Goal: Task Accomplishment & Management: Complete application form

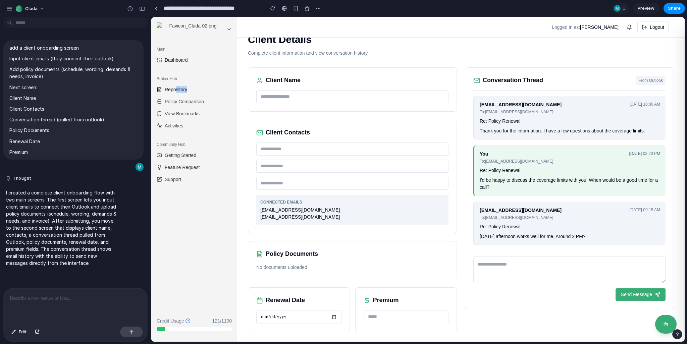
click at [191, 91] on link "Repository" at bounding box center [194, 89] width 81 height 11
click at [286, 52] on p "Complete client information and view conversation history" at bounding box center [461, 53] width 426 height 7
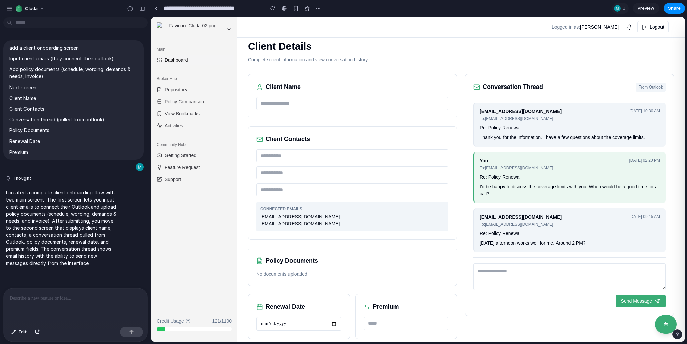
click at [341, 62] on p "Complete client information and view conversation history" at bounding box center [461, 59] width 426 height 7
click at [338, 68] on div "Client Details Complete client information and view conversation history Client…" at bounding box center [461, 189] width 448 height 322
drag, startPoint x: 260, startPoint y: 259, endPoint x: 334, endPoint y: 272, distance: 75.7
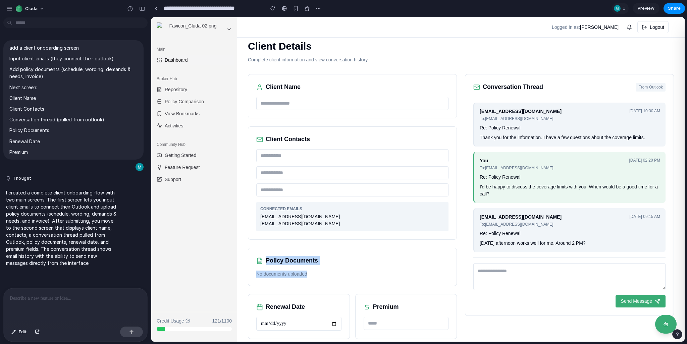
click at [334, 272] on div "Policy Documents No documents uploaded" at bounding box center [352, 267] width 209 height 38
click at [334, 272] on p "No documents uploaded" at bounding box center [352, 274] width 192 height 7
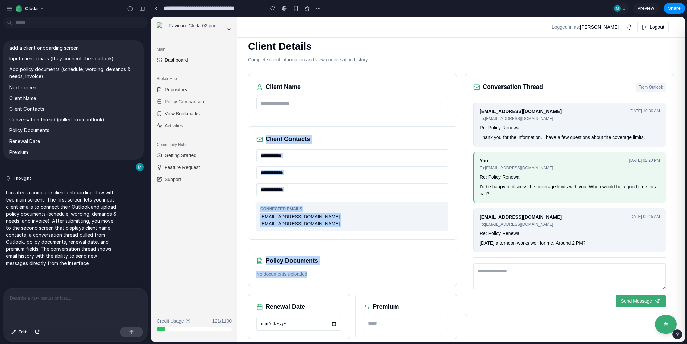
drag, startPoint x: 332, startPoint y: 274, endPoint x: 255, endPoint y: 129, distance: 163.9
click at [255, 129] on div "Client Name Client Contacts CONNECTED EMAILS client@gmail.com client@outlook.co…" at bounding box center [352, 206] width 209 height 265
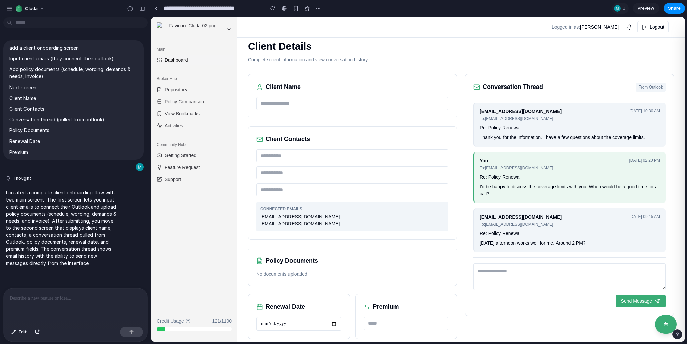
click at [255, 129] on div "Client Contacts CONNECTED EMAILS client@gmail.com client@outlook.com" at bounding box center [352, 183] width 209 height 113
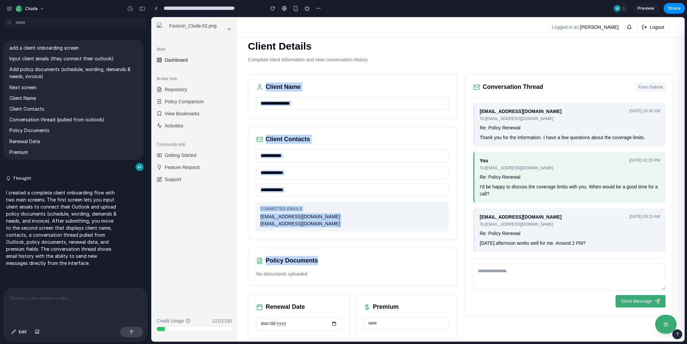
drag, startPoint x: 255, startPoint y: 80, endPoint x: 390, endPoint y: 264, distance: 228.6
click at [390, 264] on div "Client Name Client Contacts CONNECTED EMAILS client@gmail.com client@outlook.co…" at bounding box center [352, 206] width 209 height 265
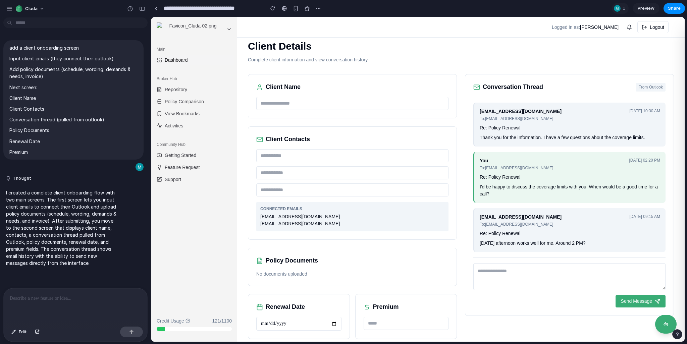
click at [390, 264] on div "Policy Documents No documents uploaded" at bounding box center [352, 267] width 209 height 38
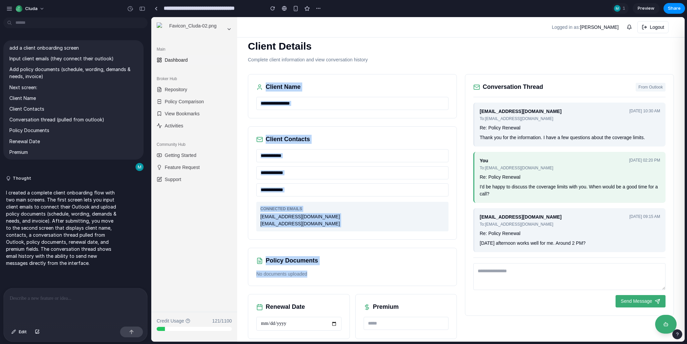
drag, startPoint x: 386, startPoint y: 270, endPoint x: 262, endPoint y: 79, distance: 227.9
click at [262, 79] on div "Client Name Client Contacts CONNECTED EMAILS client@gmail.com client@outlook.co…" at bounding box center [352, 206] width 209 height 265
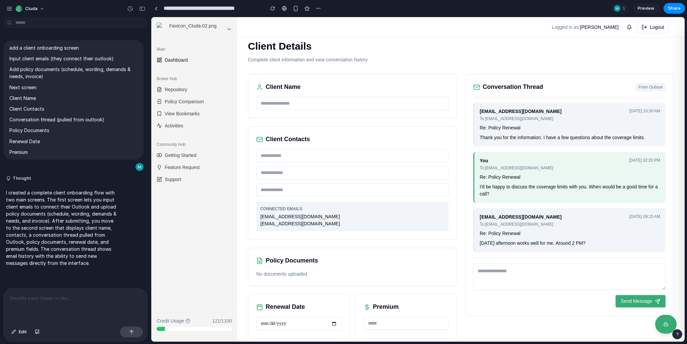
click at [262, 79] on div "Client Name" at bounding box center [352, 96] width 209 height 44
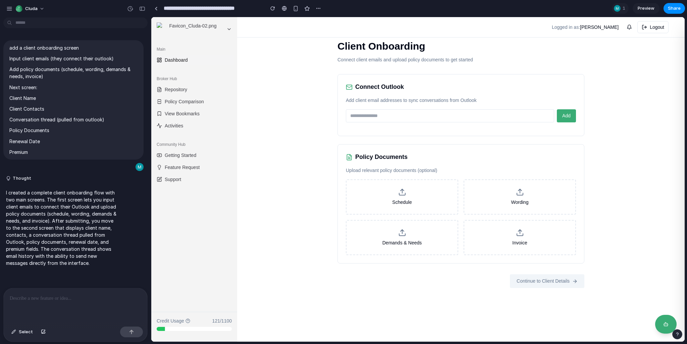
click at [381, 103] on p "Add client email addresses to sync conversations from Outlook" at bounding box center [461, 100] width 230 height 7
click at [381, 104] on div "Connect Outlook Add client email addresses to sync conversations from Outlook A…" at bounding box center [461, 105] width 247 height 62
drag, startPoint x: 367, startPoint y: 101, endPoint x: 488, endPoint y: 96, distance: 120.9
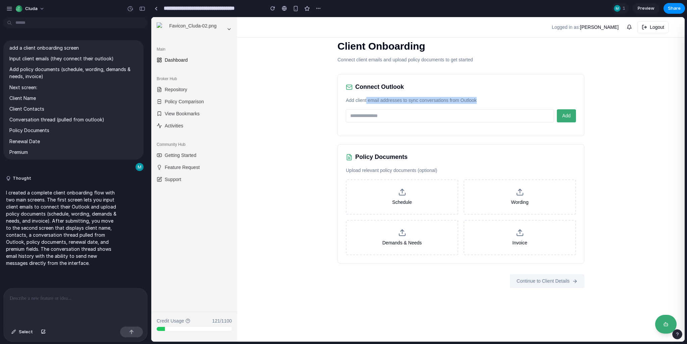
click at [488, 96] on div "Connect Outlook Add client email addresses to sync conversations from Outlook A…" at bounding box center [461, 105] width 247 height 62
click at [395, 241] on span "Demands & Needs" at bounding box center [403, 243] width 40 height 7
click at [151, 17] on input "Demands & Needs" at bounding box center [151, 17] width 0 height 0
click at [389, 204] on label "Schedule" at bounding box center [402, 197] width 112 height 35
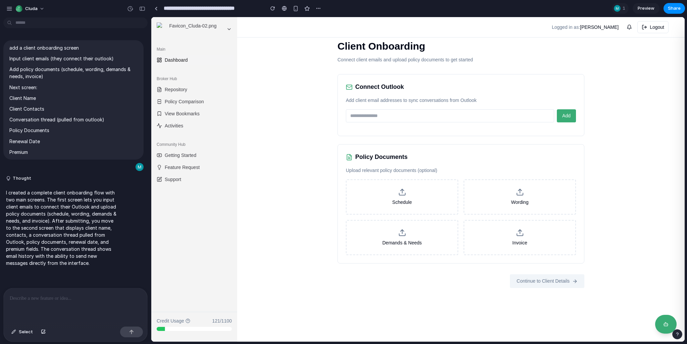
click at [151, 17] on input "Schedule" at bounding box center [151, 17] width 0 height 0
click at [524, 200] on span "Wording" at bounding box center [519, 202] width 17 height 7
click at [151, 17] on input "Wording" at bounding box center [151, 17] width 0 height 0
click at [187, 320] on icon at bounding box center [187, 320] width 5 height 5
drag, startPoint x: 212, startPoint y: 321, endPoint x: 231, endPoint y: 321, distance: 18.8
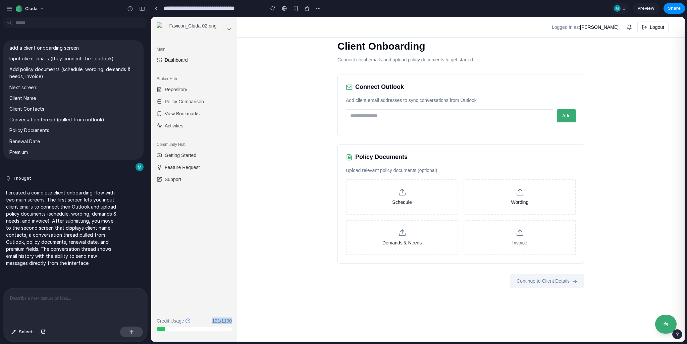
click at [231, 321] on div "Credit Usage 121/1100" at bounding box center [194, 321] width 75 height 7
click at [231, 321] on span "121/1100" at bounding box center [221, 321] width 19 height 7
click at [189, 263] on div "Main Dashboard Broker Hub Repository Policy Comparison View Bookmarks Activitie…" at bounding box center [194, 176] width 86 height 271
click at [175, 124] on span "Activities" at bounding box center [174, 125] width 18 height 7
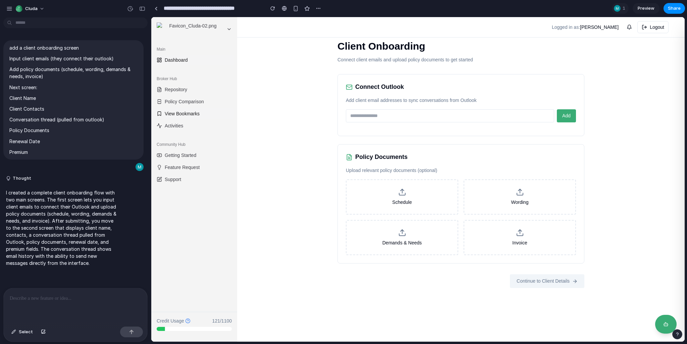
click at [175, 113] on span "View Bookmarks" at bounding box center [182, 113] width 35 height 7
click at [173, 101] on span "Policy Comparison" at bounding box center [184, 101] width 39 height 7
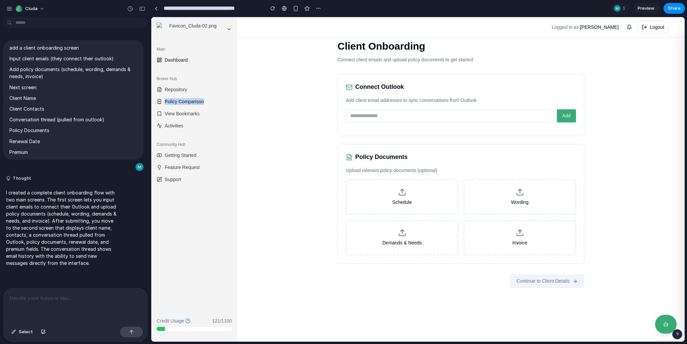
click at [173, 101] on span "Policy Comparison" at bounding box center [184, 101] width 39 height 7
click at [170, 91] on span "Repository" at bounding box center [176, 89] width 22 height 7
drag, startPoint x: 167, startPoint y: 60, endPoint x: 209, endPoint y: 182, distance: 129.5
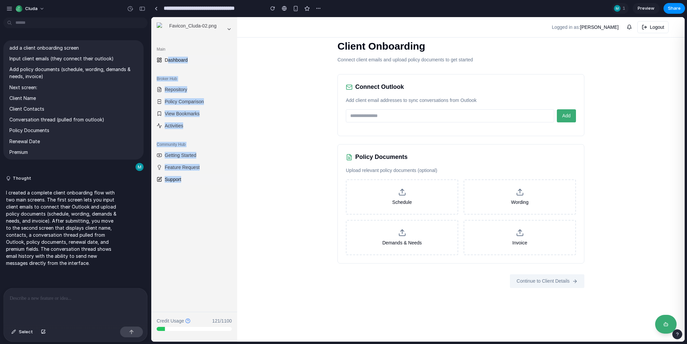
click at [209, 182] on div "Main Dashboard Broker Hub Repository Policy Comparison View Bookmarks Activitie…" at bounding box center [194, 114] width 86 height 146
click at [209, 182] on button "Support" at bounding box center [194, 179] width 81 height 11
click at [198, 180] on button "Support" at bounding box center [194, 179] width 81 height 11
click at [286, 180] on div "Client Onboarding Connect client emails and upload policy documents to get star…" at bounding box center [461, 179] width 448 height 325
click at [300, 121] on div "Client Onboarding Connect client emails and upload policy documents to get star…" at bounding box center [461, 179] width 448 height 325
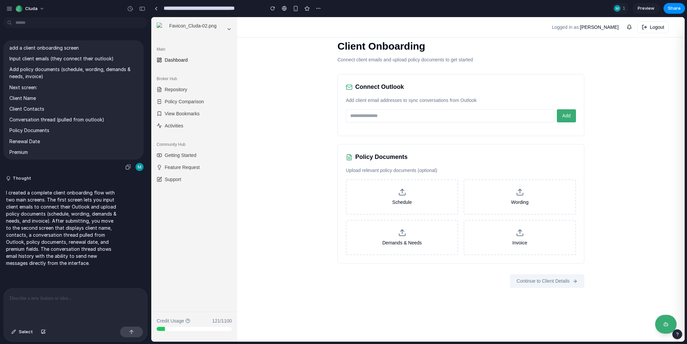
click at [104, 105] on p "Client Contacts" at bounding box center [73, 108] width 128 height 7
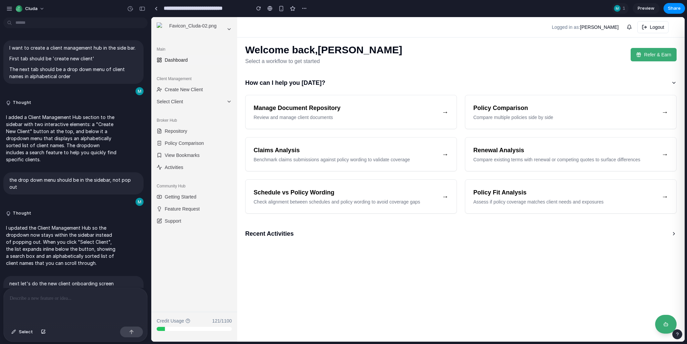
scroll to position [180, 0]
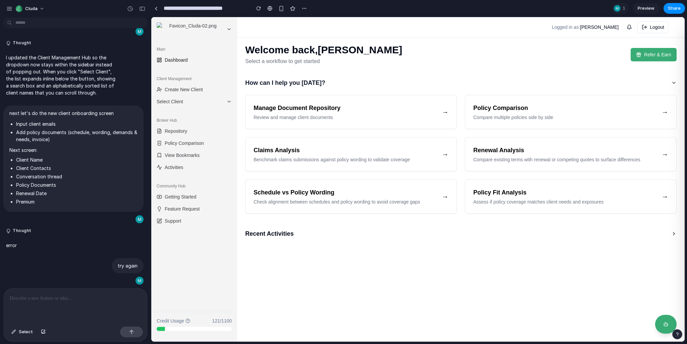
click at [268, 83] on span "How can I help you [DATE]?" at bounding box center [285, 82] width 80 height 9
click at [217, 101] on span "Select Client" at bounding box center [190, 101] width 67 height 7
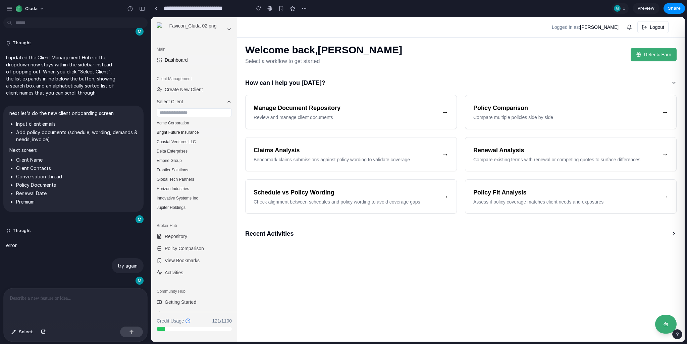
click at [195, 129] on button "Bright Future Insurance" at bounding box center [194, 132] width 81 height 9
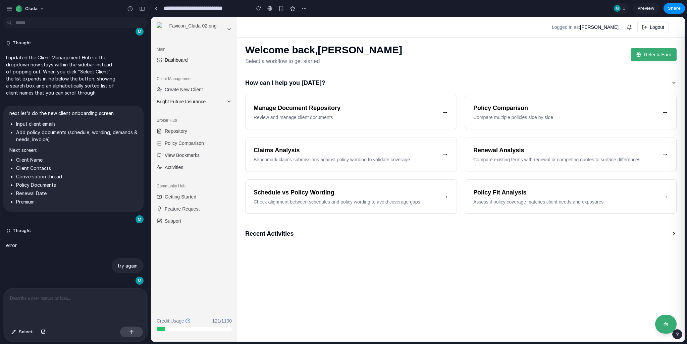
click at [184, 100] on span "Bright Future Insurance" at bounding box center [190, 101] width 67 height 7
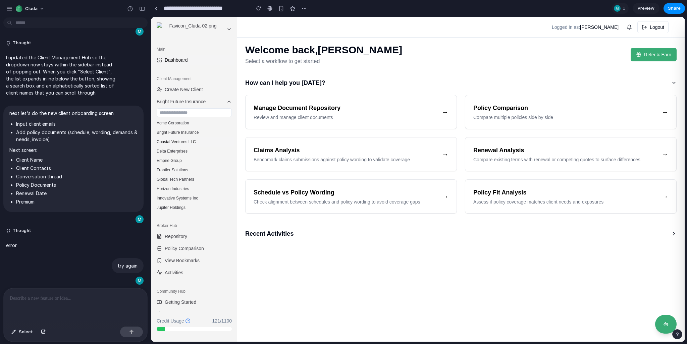
click at [183, 141] on button "Coastal Ventures LLC" at bounding box center [194, 141] width 81 height 9
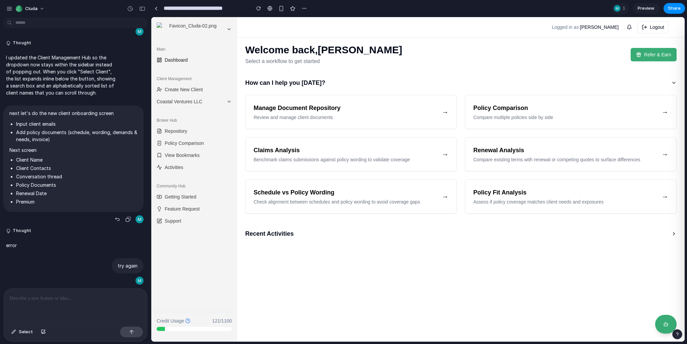
click at [35, 131] on li "Add policy documents (schedule, wording, demands & needs, invoice)" at bounding box center [76, 136] width 121 height 14
click at [38, 139] on li "Add policy documents (schedule, wording, demands & needs, invoice)" at bounding box center [76, 136] width 121 height 14
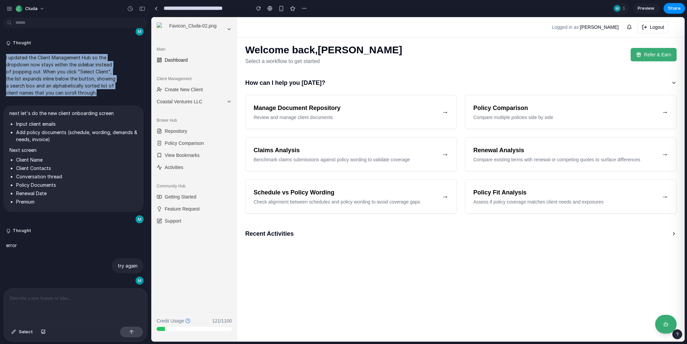
drag, startPoint x: 1, startPoint y: 50, endPoint x: 98, endPoint y: 93, distance: 105.7
click at [98, 93] on div "I updated the Client Management Hub so the dropdown now stays within the sideba…" at bounding box center [73, 75] width 147 height 50
click at [98, 93] on p "I updated the Client Management Hub so the dropdown now stays within the sideba…" at bounding box center [62, 75] width 112 height 42
drag, startPoint x: 3, startPoint y: 54, endPoint x: 112, endPoint y: 96, distance: 117.4
click at [112, 96] on div "I updated the Client Management Hub so the dropdown now stays within the sideba…" at bounding box center [73, 75] width 140 height 50
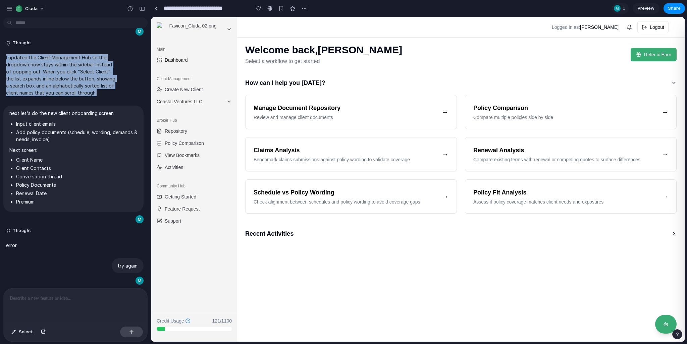
copy p "I updated the Client Management Hub so the dropdown now stays within the sideba…"
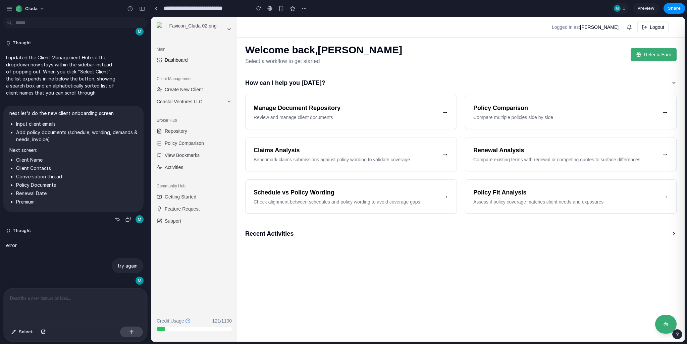
click at [54, 129] on li "Add policy documents (schedule, wording, demands & needs, invoice)" at bounding box center [76, 136] width 121 height 14
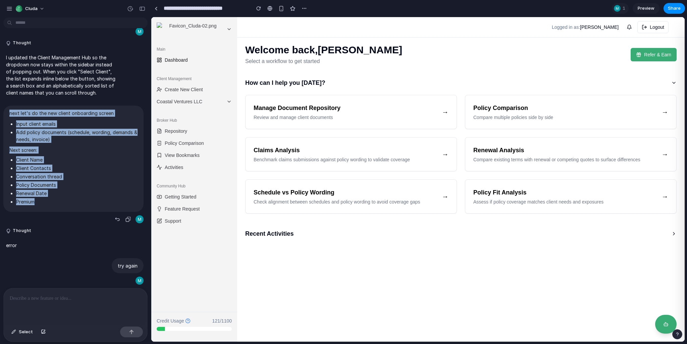
drag, startPoint x: 8, startPoint y: 110, endPoint x: 56, endPoint y: 205, distance: 106.9
click at [56, 205] on div "next let's do the new client onboarding screen Input client emails Add policy d…" at bounding box center [73, 159] width 140 height 106
click at [56, 205] on span "next let's do the new client onboarding screen Input client emails Add policy d…" at bounding box center [73, 159] width 128 height 98
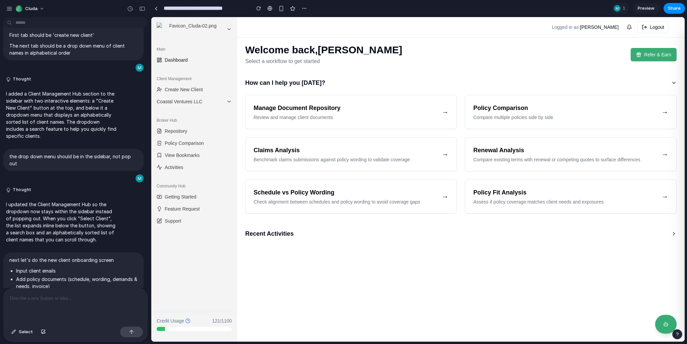
scroll to position [0, 0]
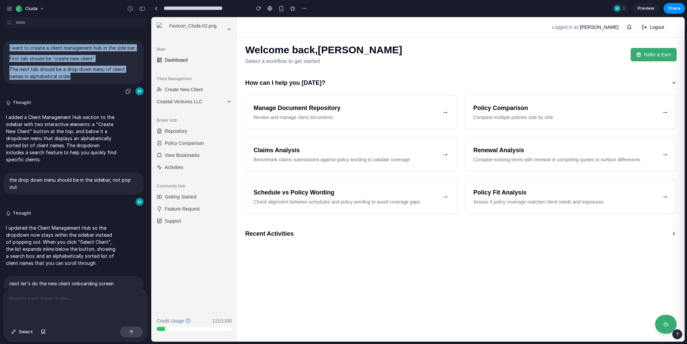
drag, startPoint x: 9, startPoint y: 47, endPoint x: 77, endPoint y: 86, distance: 77.4
click at [77, 80] on span "I want to create a client management hub in the side bar. First tab should be '…" at bounding box center [73, 62] width 128 height 36
click at [76, 80] on p "The next tab should be a drop down menu of client names in alphabetical order" at bounding box center [73, 73] width 128 height 14
drag, startPoint x: 71, startPoint y: 86, endPoint x: 9, endPoint y: 49, distance: 72.5
click at [9, 49] on div "I want to create a client management hub in the side bar. First tab should be '…" at bounding box center [73, 62] width 140 height 44
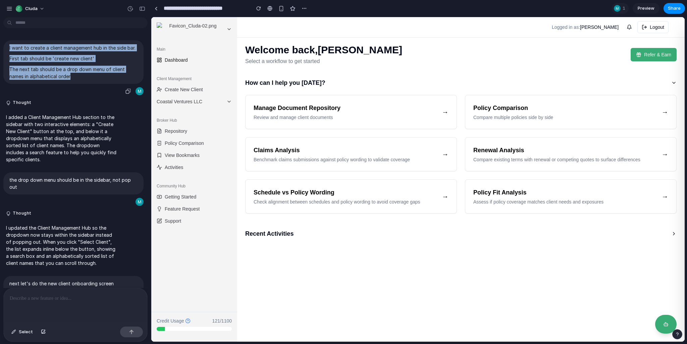
click at [9, 49] on div "I want to create a client management hub in the side bar. First tab should be '…" at bounding box center [73, 62] width 140 height 44
drag, startPoint x: 9, startPoint y: 49, endPoint x: 77, endPoint y: 88, distance: 78.6
click at [77, 84] on div "I want to create a client management hub in the side bar. First tab should be '…" at bounding box center [73, 62] width 140 height 44
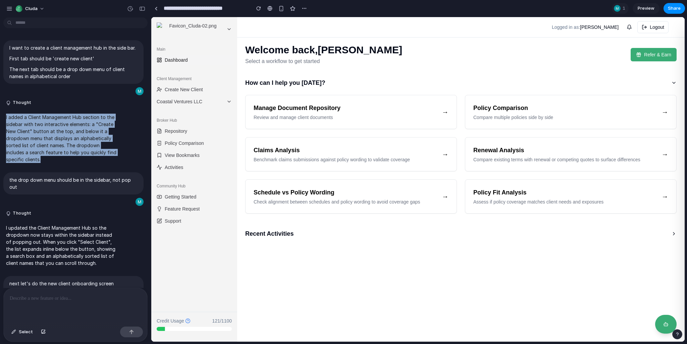
drag, startPoint x: 5, startPoint y: 122, endPoint x: 58, endPoint y: 170, distance: 71.0
click at [58, 167] on div "I added a Client Management Hub section to the sidebar with two interactive ele…" at bounding box center [61, 138] width 117 height 57
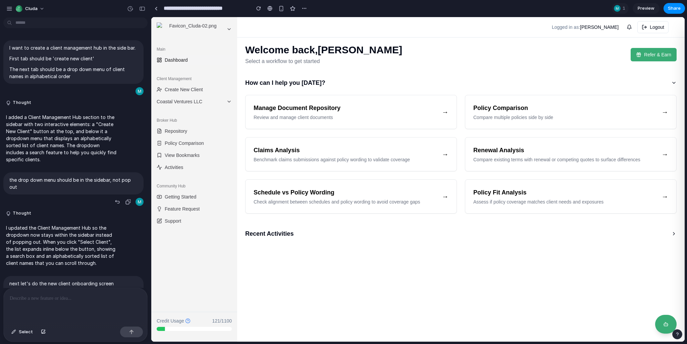
click at [64, 184] on p "the drop down menu should be in the sidebar, not pop out" at bounding box center [73, 184] width 128 height 14
click at [55, 185] on p "the drop down menu should be in the sidebar, not pop out" at bounding box center [73, 184] width 128 height 14
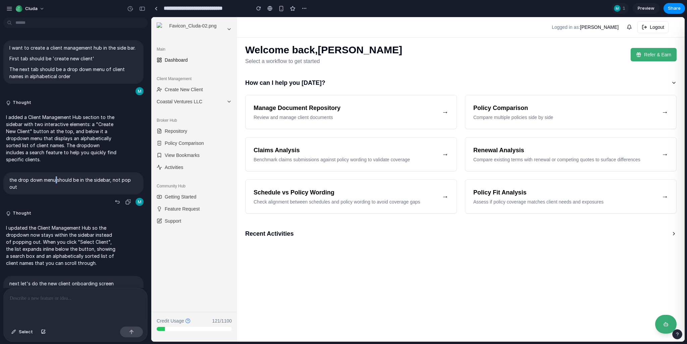
click at [55, 185] on p "the drop down menu should be in the sidebar, not pop out" at bounding box center [73, 184] width 128 height 14
click at [56, 185] on p "the drop down menu should be in the sidebar, not pop out" at bounding box center [73, 184] width 128 height 14
click at [53, 161] on p "I added a Client Management Hub section to the sidebar with two interactive ele…" at bounding box center [62, 138] width 112 height 49
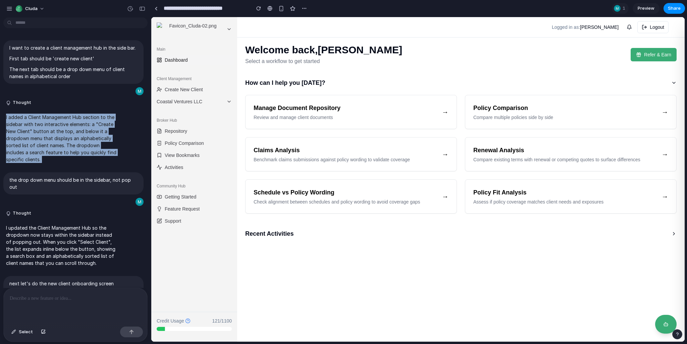
click at [53, 161] on p "I added a Client Management Hub section to the sidebar with two interactive ele…" at bounding box center [62, 138] width 112 height 49
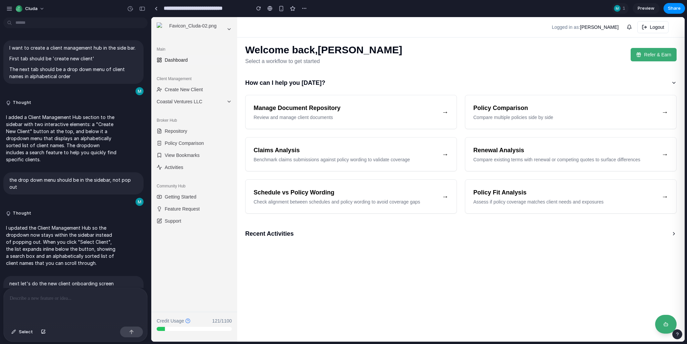
click at [51, 161] on p "I added a Client Management Hub section to the sidebar with two interactive ele…" at bounding box center [62, 138] width 112 height 49
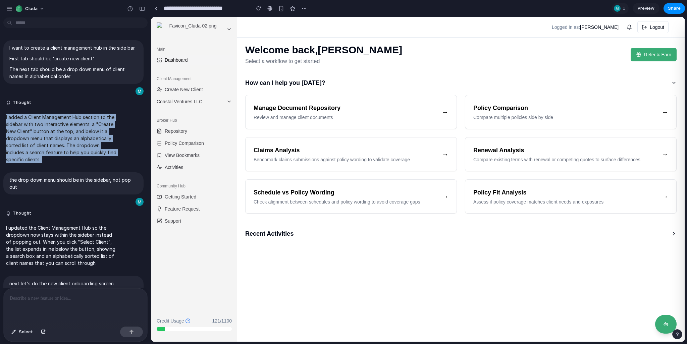
click at [51, 161] on p "I added a Client Management Hub section to the sidebar with two interactive ele…" at bounding box center [62, 138] width 112 height 49
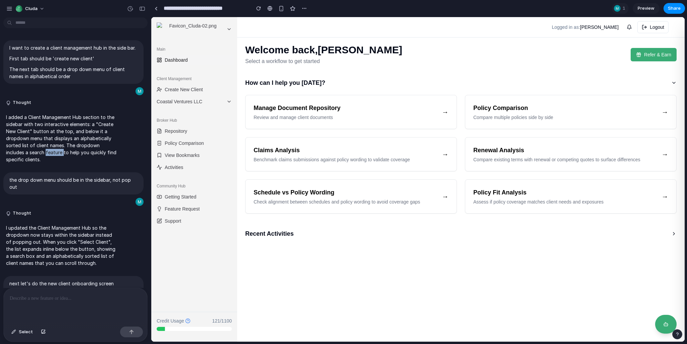
click at [51, 161] on p "I added a Client Management Hub section to the sidebar with two interactive ele…" at bounding box center [62, 138] width 112 height 49
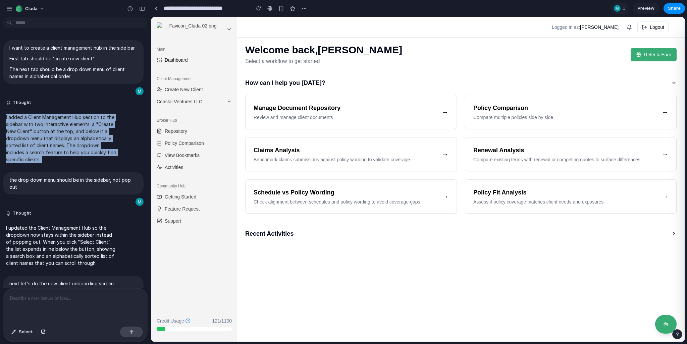
click at [51, 161] on p "I added a Client Management Hub section to the sidebar with two interactive ele…" at bounding box center [62, 138] width 112 height 49
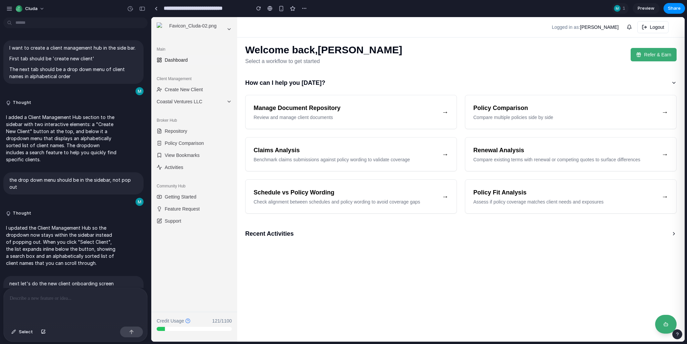
click at [52, 163] on p "I added a Client Management Hub section to the sidebar with two interactive ele…" at bounding box center [62, 138] width 112 height 49
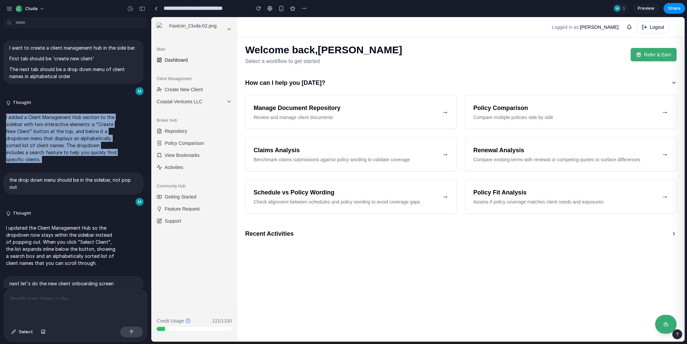
click at [52, 163] on p "I added a Client Management Hub section to the sidebar with two interactive ele…" at bounding box center [62, 138] width 112 height 49
drag, startPoint x: 46, startPoint y: 168, endPoint x: 3, endPoint y: 120, distance: 64.4
click at [3, 120] on div "I added a Client Management Hub section to the sidebar with two interactive ele…" at bounding box center [73, 138] width 140 height 57
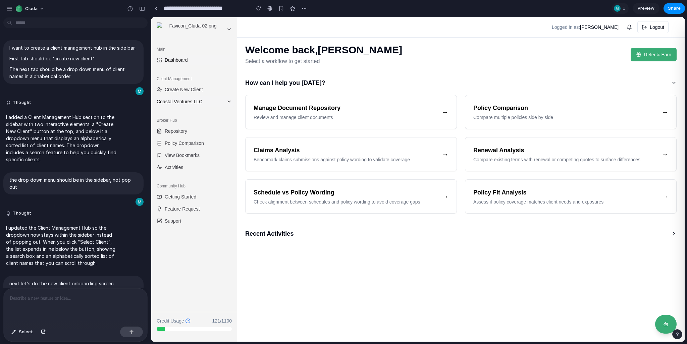
click at [183, 103] on span "Coastal Ventures LLC" at bounding box center [190, 101] width 67 height 7
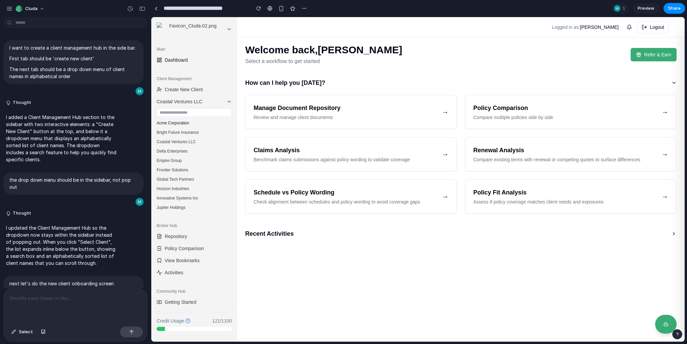
click at [180, 123] on button "Acme Corporation" at bounding box center [194, 122] width 81 height 9
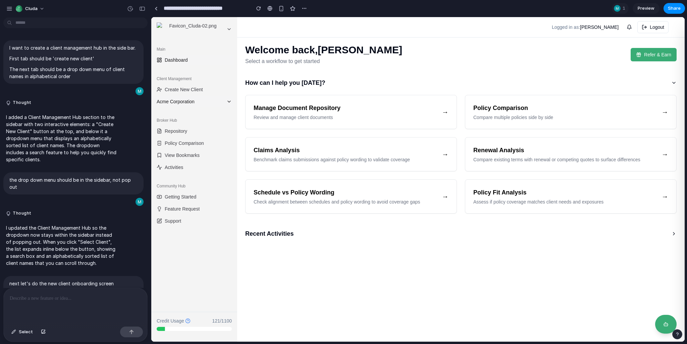
click at [178, 103] on span "Acme Corporation" at bounding box center [190, 101] width 67 height 7
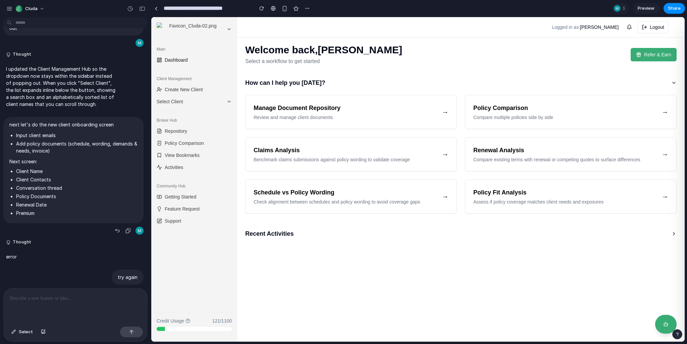
scroll to position [173, 0]
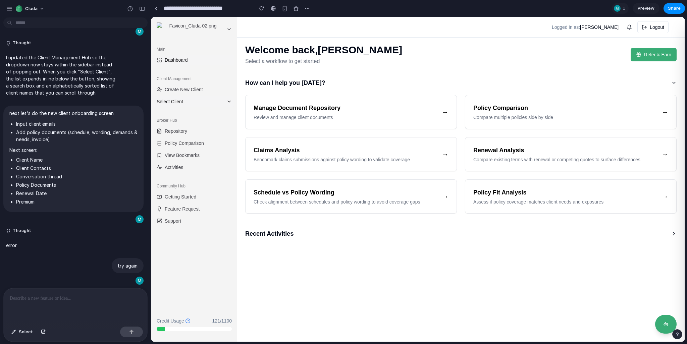
click at [191, 102] on span "Select Client" at bounding box center [190, 101] width 67 height 7
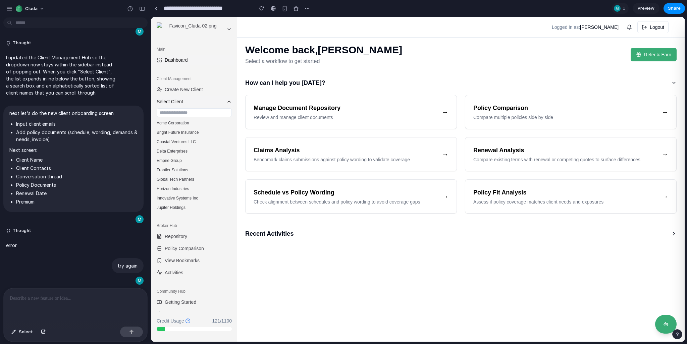
click at [192, 102] on span "Select Client" at bounding box center [190, 101] width 67 height 7
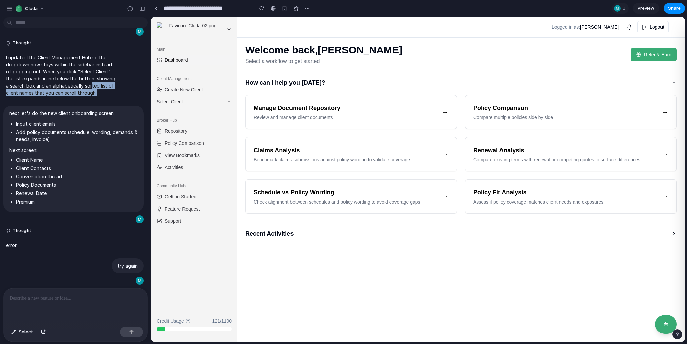
drag, startPoint x: 102, startPoint y: 99, endPoint x: 90, endPoint y: 89, distance: 15.4
click at [90, 89] on p "I updated the Client Management Hub so the dropdown now stays within the sideba…" at bounding box center [62, 75] width 112 height 42
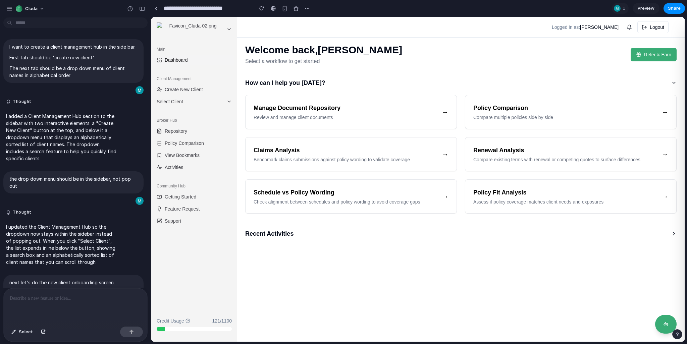
scroll to position [1, 0]
click at [8, 104] on button "Thought" at bounding box center [62, 102] width 112 height 6
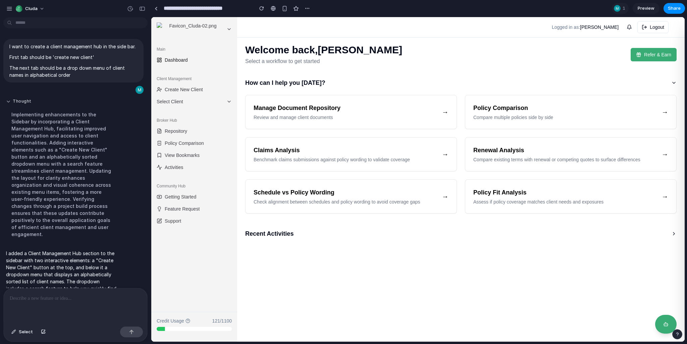
click at [8, 104] on button "Thought" at bounding box center [62, 102] width 112 height 6
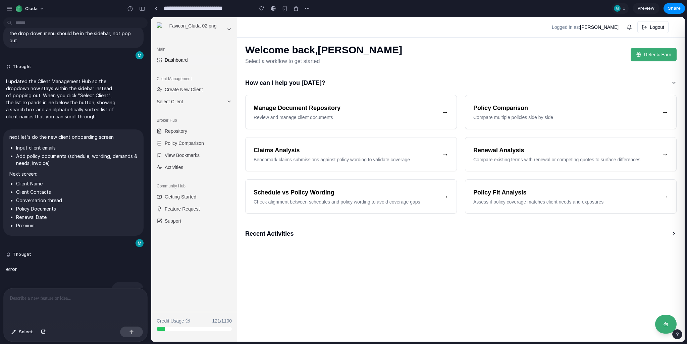
scroll to position [180, 0]
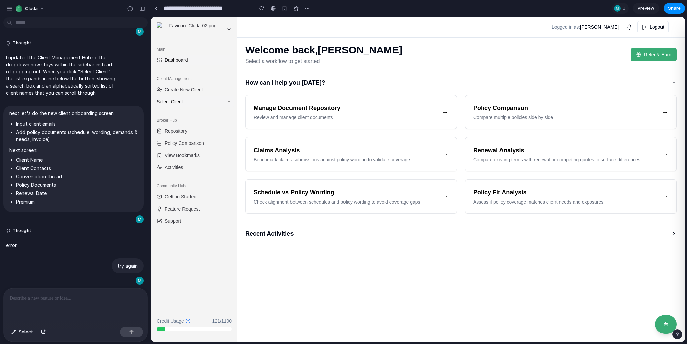
click at [184, 102] on span "Select Client" at bounding box center [190, 101] width 67 height 7
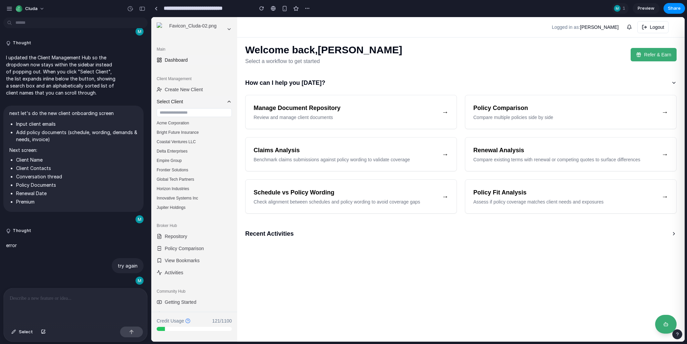
click at [190, 102] on span "Select Client" at bounding box center [190, 101] width 67 height 7
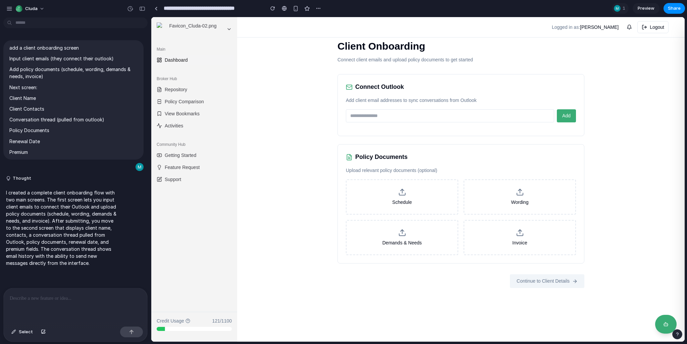
drag, startPoint x: 555, startPoint y: 321, endPoint x: 521, endPoint y: 296, distance: 42.1
click at [552, 321] on div "Client Onboarding Connect client emails and upload policy documents to get star…" at bounding box center [461, 179] width 448 height 325
click at [371, 157] on h2 "Policy Documents" at bounding box center [381, 157] width 52 height 9
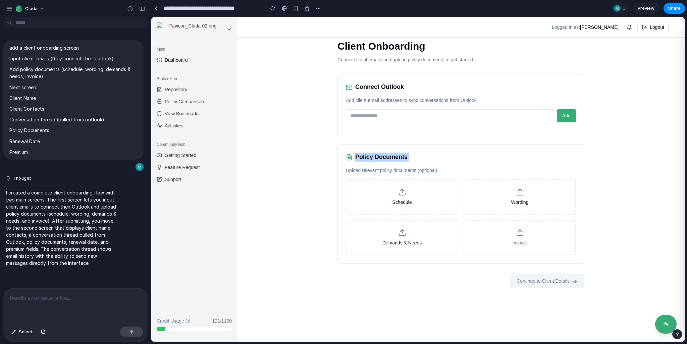
click at [389, 159] on h2 "Policy Documents" at bounding box center [381, 157] width 52 height 9
click at [565, 118] on span "Add" at bounding box center [566, 115] width 8 height 5
click at [450, 117] on input "email" at bounding box center [450, 115] width 208 height 13
type input "**********"
click at [563, 116] on span "Add" at bounding box center [566, 115] width 8 height 5
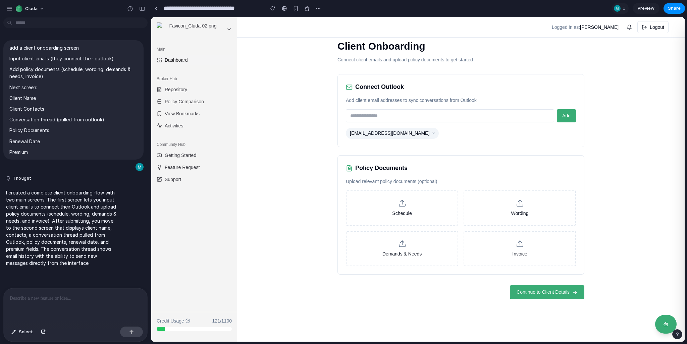
click at [548, 295] on button "Continue to Client Details" at bounding box center [547, 293] width 74 height 14
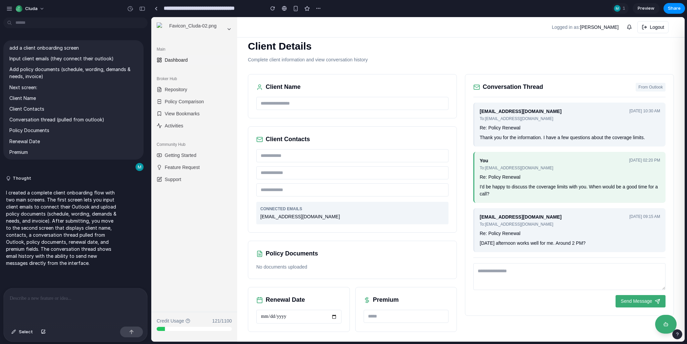
click at [469, 283] on div "Conversation Thread From Outlook client@example.com To: broker@company.com Jan …" at bounding box center [569, 195] width 209 height 242
click at [268, 101] on input "text" at bounding box center [352, 103] width 192 height 13
type input "******"
type input "*"
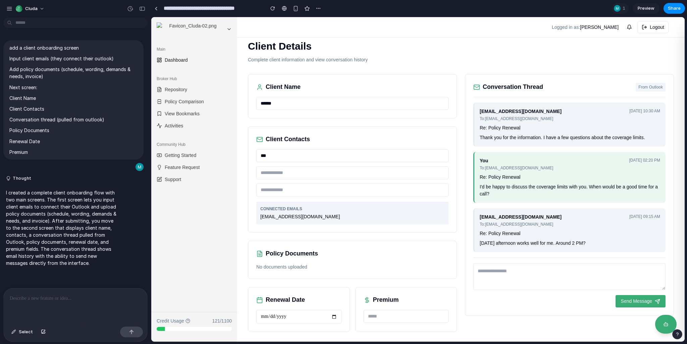
type input "***"
type input "****"
type input "********"
click at [335, 317] on input "date" at bounding box center [298, 317] width 85 height 14
type input "**********"
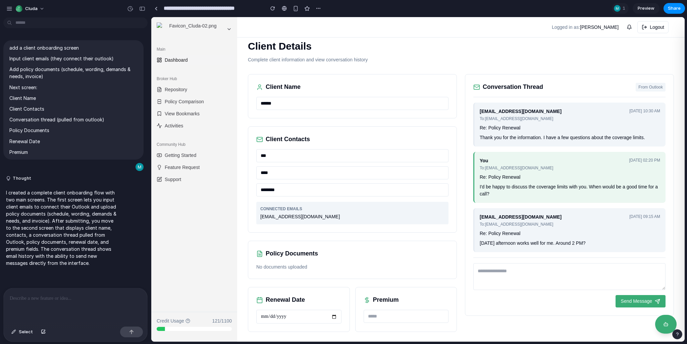
click at [378, 315] on input "text" at bounding box center [406, 316] width 85 height 13
type input "***"
click at [544, 324] on div "**********" at bounding box center [461, 203] width 426 height 258
click at [631, 299] on span "Send Message" at bounding box center [636, 301] width 31 height 7
click at [554, 281] on textarea at bounding box center [570, 276] width 192 height 27
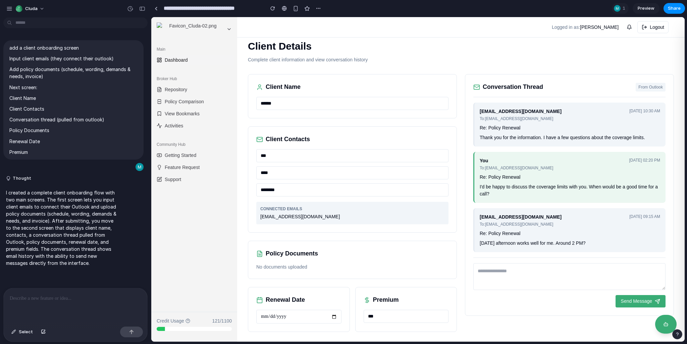
click at [532, 305] on div "Send Message" at bounding box center [570, 301] width 192 height 12
click at [492, 316] on div "**********" at bounding box center [461, 203] width 426 height 258
drag, startPoint x: 302, startPoint y: 217, endPoint x: 255, endPoint y: 128, distance: 100.6
click at [255, 128] on div "Client Contacts *** **** ******** CONNECTED EMAILS client@email.com" at bounding box center [352, 180] width 209 height 106
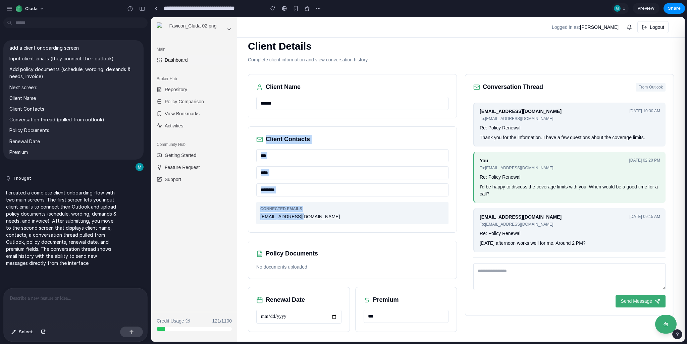
drag, startPoint x: 260, startPoint y: 130, endPoint x: 339, endPoint y: 224, distance: 123.4
click at [339, 224] on div "Client Contacts *** **** ******** CONNECTED EMAILS client@email.com" at bounding box center [352, 180] width 209 height 106
drag, startPoint x: 347, startPoint y: 223, endPoint x: 251, endPoint y: 121, distance: 140.3
click at [251, 121] on div "**********" at bounding box center [352, 203] width 209 height 258
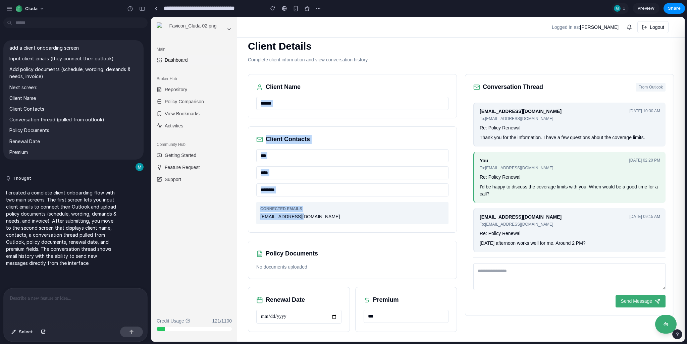
click at [251, 121] on div "**********" at bounding box center [352, 203] width 209 height 258
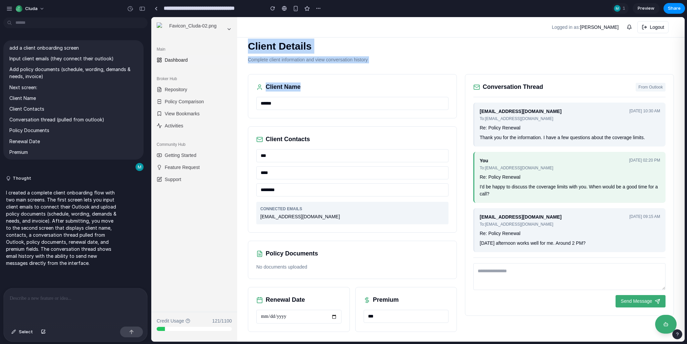
drag, startPoint x: 249, startPoint y: 40, endPoint x: 378, endPoint y: 63, distance: 131.3
click at [378, 63] on div "**********" at bounding box center [461, 185] width 448 height 315
click at [334, 57] on p "Complete client information and view conversation history" at bounding box center [461, 59] width 426 height 7
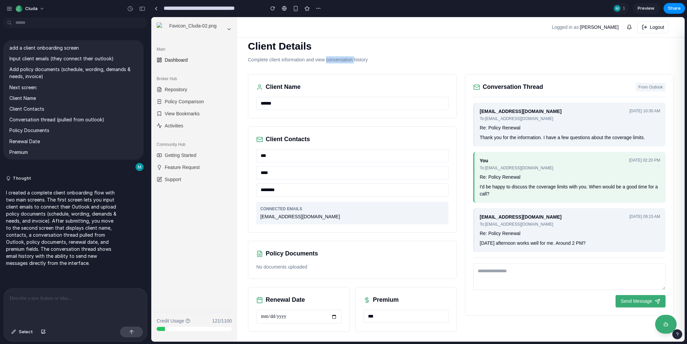
click at [334, 57] on p "Complete client information and view conversation history" at bounding box center [461, 59] width 426 height 7
click at [339, 60] on p "Complete client information and view conversation history" at bounding box center [461, 59] width 426 height 7
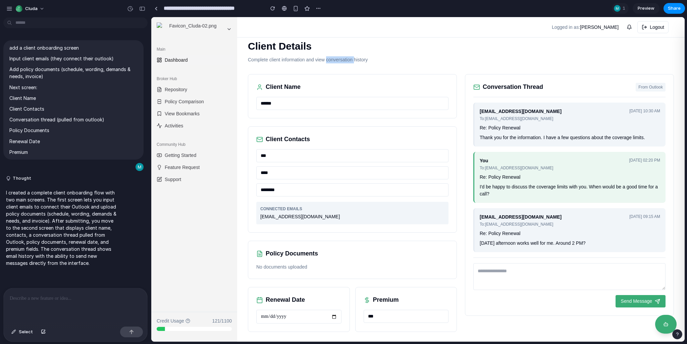
click at [339, 60] on p "Complete client information and view conversation history" at bounding box center [461, 59] width 426 height 7
click at [346, 62] on p "Complete client information and view conversation history" at bounding box center [461, 59] width 426 height 7
click at [277, 89] on h2 "Client Name" at bounding box center [283, 87] width 35 height 9
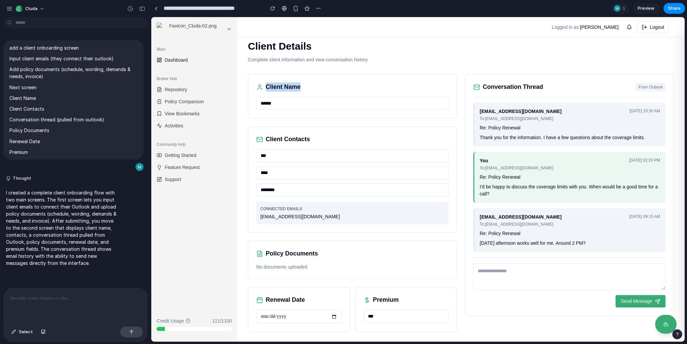
click at [277, 89] on h2 "Client Name" at bounding box center [283, 87] width 35 height 9
click at [302, 88] on div "Client Name" at bounding box center [352, 87] width 192 height 9
drag, startPoint x: 259, startPoint y: 83, endPoint x: 316, endPoint y: 91, distance: 57.6
click at [316, 91] on div "Client Name" at bounding box center [352, 87] width 192 height 9
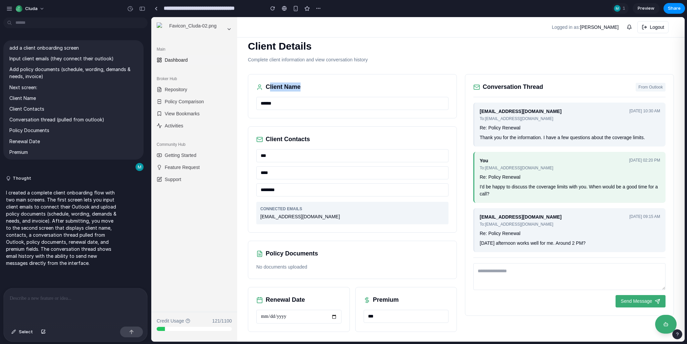
drag, startPoint x: 273, startPoint y: 82, endPoint x: 304, endPoint y: 85, distance: 31.8
click at [304, 85] on div "Client Name ******" at bounding box center [352, 96] width 209 height 44
click at [304, 85] on div "Client Name" at bounding box center [352, 87] width 192 height 9
drag, startPoint x: 298, startPoint y: 88, endPoint x: 273, endPoint y: 83, distance: 25.3
click at [278, 84] on div "Client Name" at bounding box center [352, 87] width 192 height 9
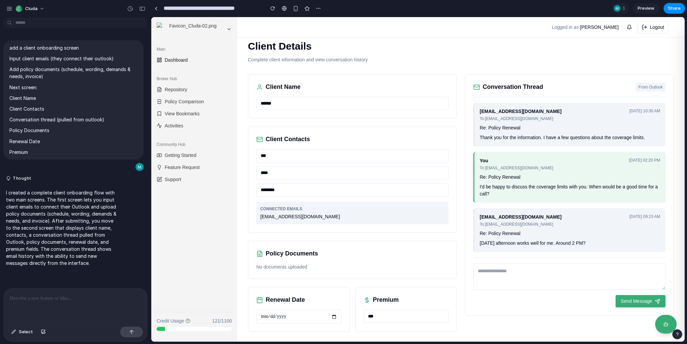
click at [265, 80] on div "Client Name ******" at bounding box center [352, 96] width 209 height 44
drag, startPoint x: 268, startPoint y: 86, endPoint x: 305, endPoint y: 86, distance: 37.6
click at [305, 86] on div "Client Name" at bounding box center [352, 87] width 192 height 9
drag, startPoint x: 307, startPoint y: 92, endPoint x: 246, endPoint y: 47, distance: 76.4
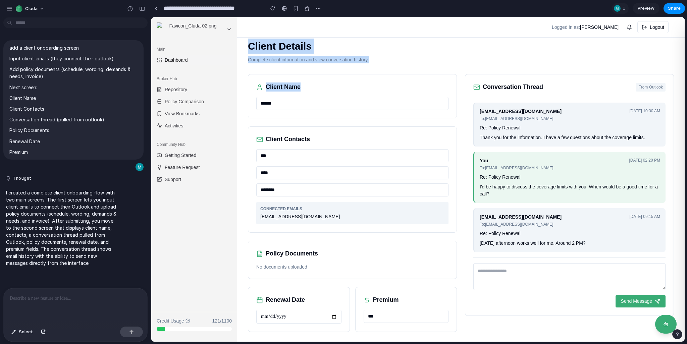
click at [246, 47] on div "**********" at bounding box center [461, 185] width 448 height 315
drag, startPoint x: 246, startPoint y: 44, endPoint x: 375, endPoint y: 65, distance: 131.0
click at [375, 65] on div "**********" at bounding box center [461, 185] width 448 height 315
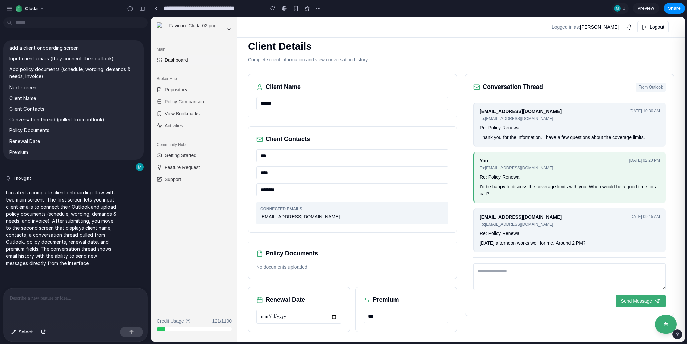
click at [251, 129] on div "Client Contacts *** **** ******** CONNECTED EMAILS client@email.com" at bounding box center [352, 180] width 209 height 106
drag, startPoint x: 261, startPoint y: 215, endPoint x: 306, endPoint y: 216, distance: 45.6
click at [306, 216] on div "client@email.com" at bounding box center [352, 216] width 184 height 7
click at [280, 210] on p "CONNECTED EMAILS" at bounding box center [352, 209] width 184 height 6
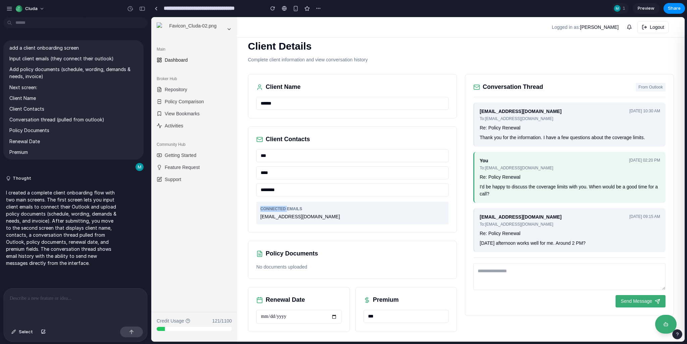
click at [279, 210] on p "CONNECTED EMAILS" at bounding box center [352, 209] width 184 height 6
click at [281, 219] on div "CONNECTED EMAILS client@email.com" at bounding box center [352, 213] width 192 height 22
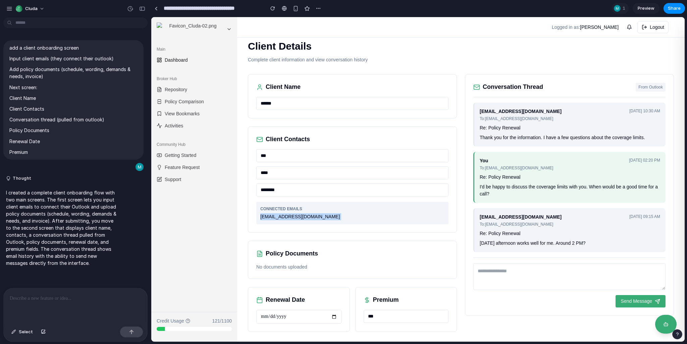
click at [280, 217] on div "client@email.com" at bounding box center [352, 216] width 184 height 7
click at [276, 219] on div "client@email.com" at bounding box center [352, 216] width 184 height 7
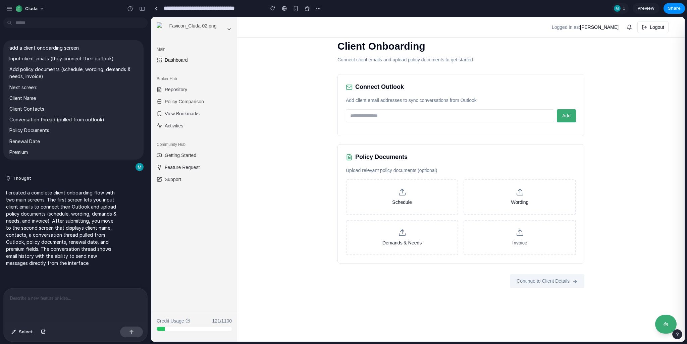
click at [378, 99] on p "Add client email addresses to sync conversations from Outlook" at bounding box center [461, 100] width 230 height 7
copy p "email"
click at [341, 106] on div "Connect Outlook Add client email addresses to sync conversations from Outlook A…" at bounding box center [461, 105] width 247 height 62
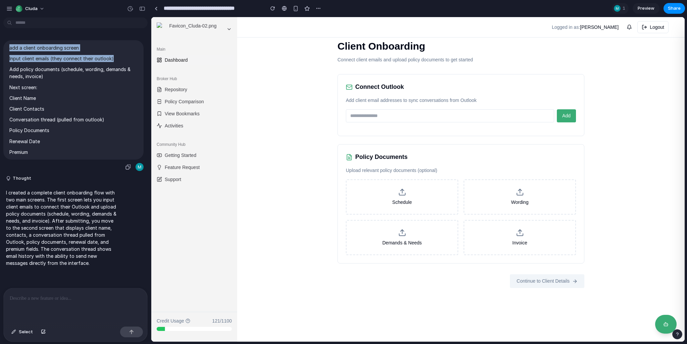
drag, startPoint x: 12, startPoint y: 48, endPoint x: 113, endPoint y: 58, distance: 101.9
click at [113, 58] on div "add a client onboarding screen Input client emails (they connect their outlook)…" at bounding box center [73, 99] width 140 height 119
click at [113, 58] on p "Input client emails (they connect their outlook)" at bounding box center [73, 58] width 128 height 7
click at [99, 58] on p "Input client emails (they connect their outlook)" at bounding box center [73, 58] width 128 height 7
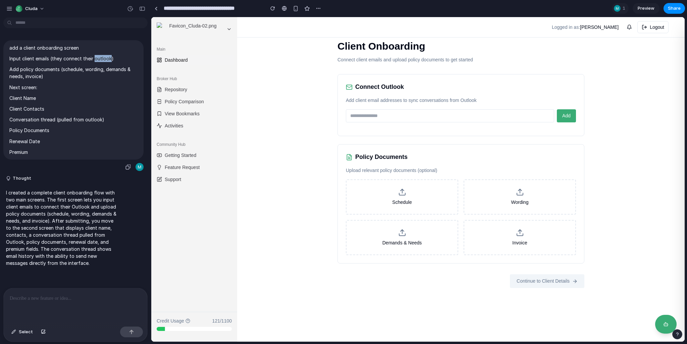
click at [99, 58] on p "Input client emails (they connect their outlook)" at bounding box center [73, 58] width 128 height 7
click at [88, 57] on p "Input client emails (they connect their outlook)" at bounding box center [73, 58] width 128 height 7
drag, startPoint x: 53, startPoint y: 58, endPoint x: 110, endPoint y: 58, distance: 57.7
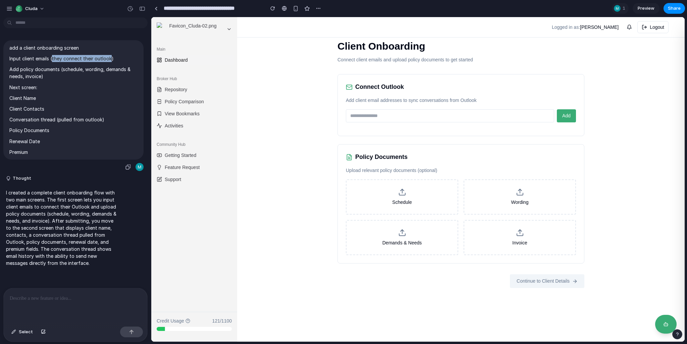
click at [110, 58] on p "Input client emails (they connect their outlook)" at bounding box center [73, 58] width 128 height 7
drag, startPoint x: 61, startPoint y: 67, endPoint x: 41, endPoint y: 75, distance: 22.3
click at [41, 75] on p "Add policy documents (schedule, wording, demands & needs, invoice)" at bounding box center [73, 73] width 128 height 14
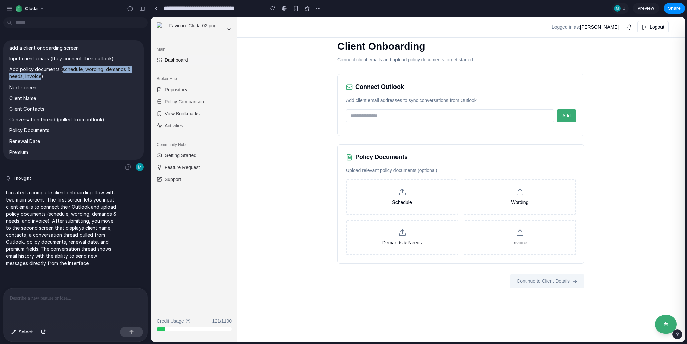
drag, startPoint x: 62, startPoint y: 69, endPoint x: 40, endPoint y: 75, distance: 22.6
click at [40, 75] on p "Add policy documents (schedule, wording, demands & needs, invoice)" at bounding box center [73, 73] width 128 height 14
drag, startPoint x: 44, startPoint y: 77, endPoint x: 9, endPoint y: 66, distance: 36.5
click at [9, 66] on p "Add policy documents (schedule, wording, demands & needs, invoice)" at bounding box center [73, 73] width 128 height 14
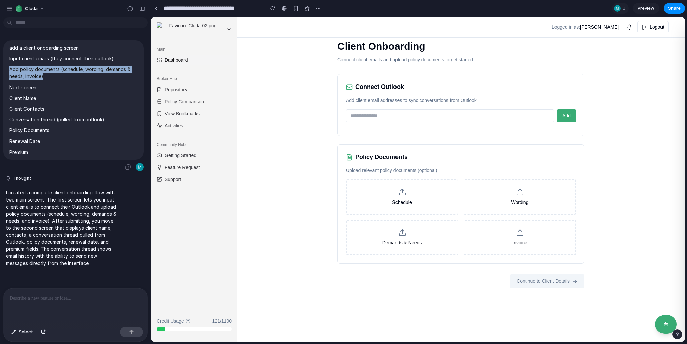
click at [9, 66] on p "Add policy documents (schedule, wording, demands & needs, invoice)" at bounding box center [73, 73] width 128 height 14
click at [21, 89] on p "Next screen:" at bounding box center [73, 87] width 128 height 7
click at [22, 106] on p "Client Contacts" at bounding box center [73, 108] width 128 height 7
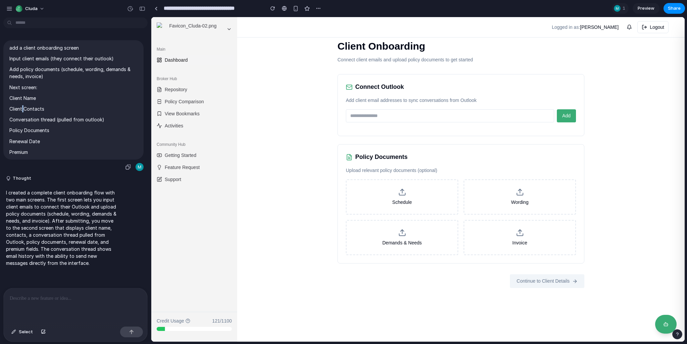
click at [22, 106] on p "Client Contacts" at bounding box center [73, 108] width 128 height 7
click at [28, 107] on p "Client Contacts" at bounding box center [73, 108] width 128 height 7
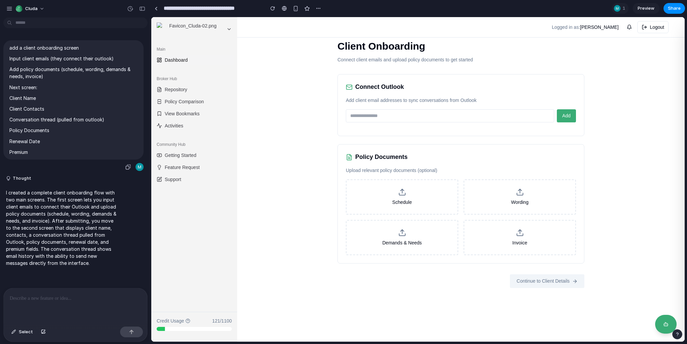
click at [26, 117] on p "Conversation thread (pulled from outlook)" at bounding box center [73, 119] width 128 height 7
click at [32, 118] on p "Conversation thread (pulled from outlook)" at bounding box center [73, 119] width 128 height 7
drag, startPoint x: 38, startPoint y: 118, endPoint x: 107, endPoint y: 120, distance: 69.5
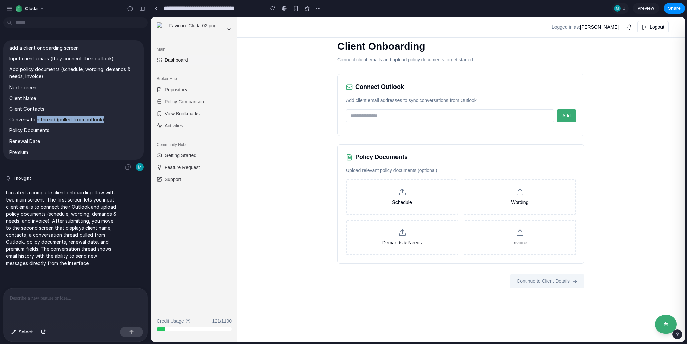
click at [107, 120] on p "Conversation thread (pulled from outlook)" at bounding box center [73, 119] width 128 height 7
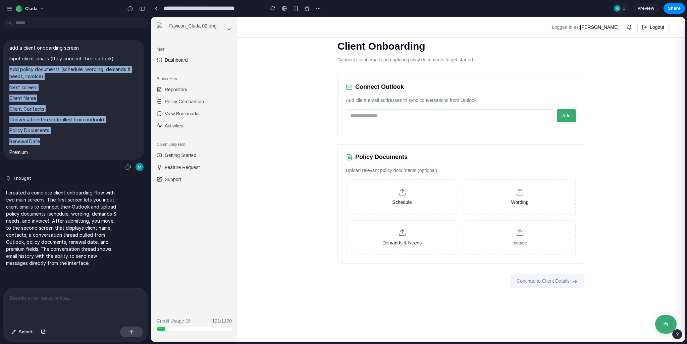
drag, startPoint x: 67, startPoint y: 141, endPoint x: 5, endPoint y: 64, distance: 98.6
click at [5, 64] on div "add a client onboarding screen Input client emails (they connect their outlook)…" at bounding box center [73, 99] width 140 height 119
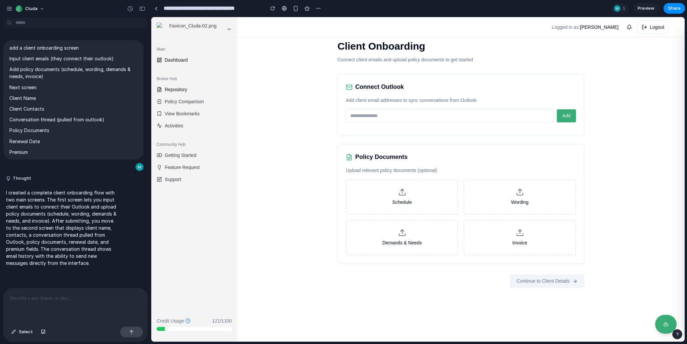
click at [184, 92] on span "Repository" at bounding box center [176, 89] width 22 height 7
click at [62, 67] on p "Add policy documents (schedule, wording, demands & needs, invoice)" at bounding box center [73, 73] width 128 height 14
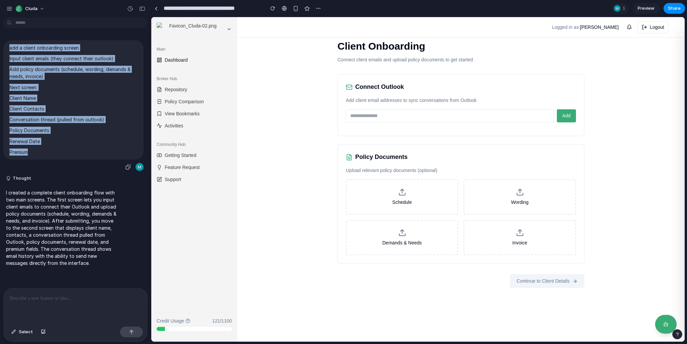
drag, startPoint x: 8, startPoint y: 46, endPoint x: 63, endPoint y: 149, distance: 117.1
click at [63, 149] on div "add a client onboarding screen Input client emails (they connect their outlook)…" at bounding box center [73, 99] width 140 height 119
click at [63, 149] on p "Premium" at bounding box center [73, 152] width 128 height 7
drag, startPoint x: 52, startPoint y: 149, endPoint x: 2, endPoint y: 47, distance: 114.1
click at [2, 47] on div "add a client onboarding screen Input client emails (they connect their outlook)…" at bounding box center [73, 106] width 147 height 132
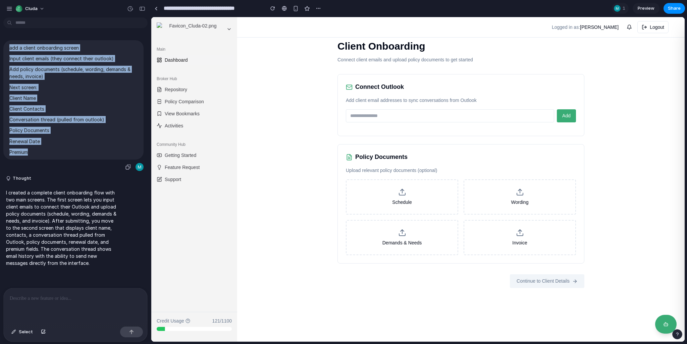
click at [2, 47] on div "add a client onboarding screen Input client emails (they connect their outlook)…" at bounding box center [73, 106] width 147 height 132
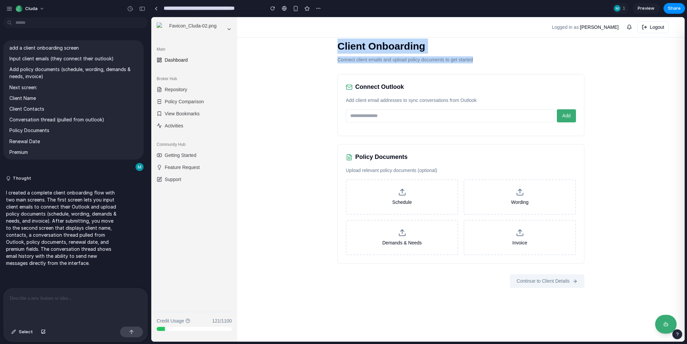
drag, startPoint x: 339, startPoint y: 47, endPoint x: 478, endPoint y: 60, distance: 139.5
click at [478, 60] on div "Client Onboarding Connect client emails and upload policy documents to get star…" at bounding box center [461, 51] width 247 height 25
click at [478, 60] on p "Connect client emails and upload policy documents to get started" at bounding box center [461, 59] width 247 height 7
drag, startPoint x: 481, startPoint y: 62, endPoint x: 326, endPoint y: 51, distance: 156.1
click at [326, 51] on div "Client Onboarding Connect client emails and upload policy documents to get star…" at bounding box center [461, 179] width 448 height 325
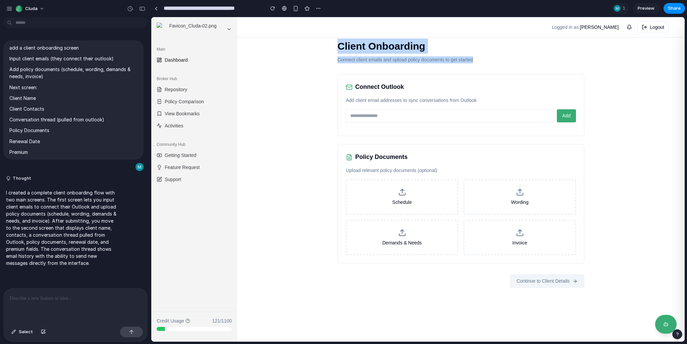
click at [326, 51] on div "Client Onboarding Connect client emails and upload policy documents to get star…" at bounding box center [461, 179] width 448 height 325
